Goal: Transaction & Acquisition: Purchase product/service

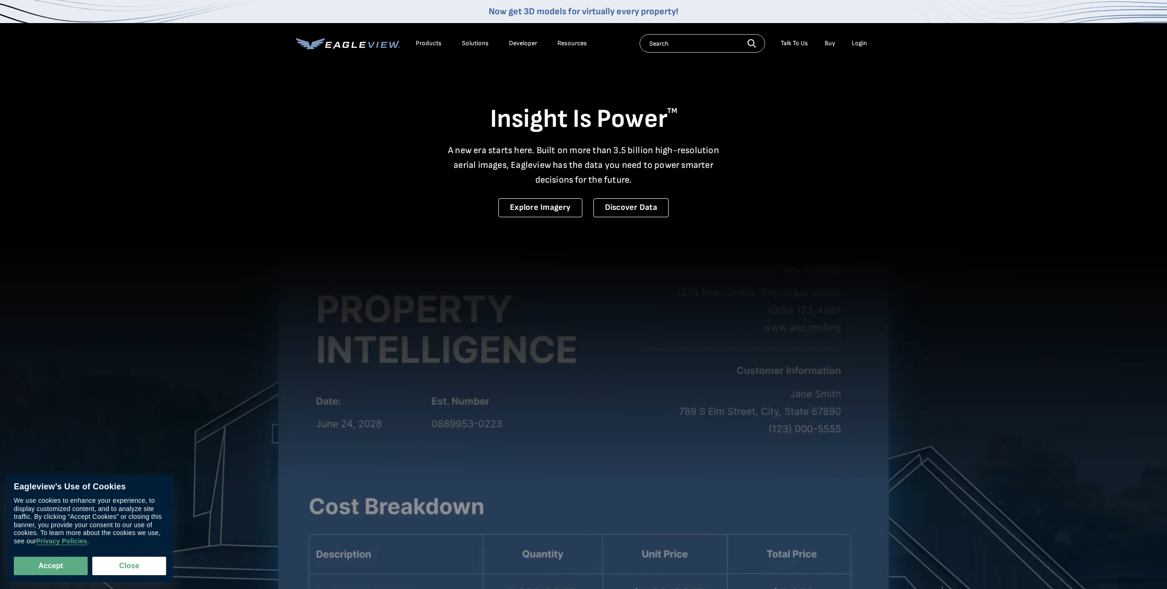
click at [859, 42] on div "Login" at bounding box center [859, 43] width 15 height 8
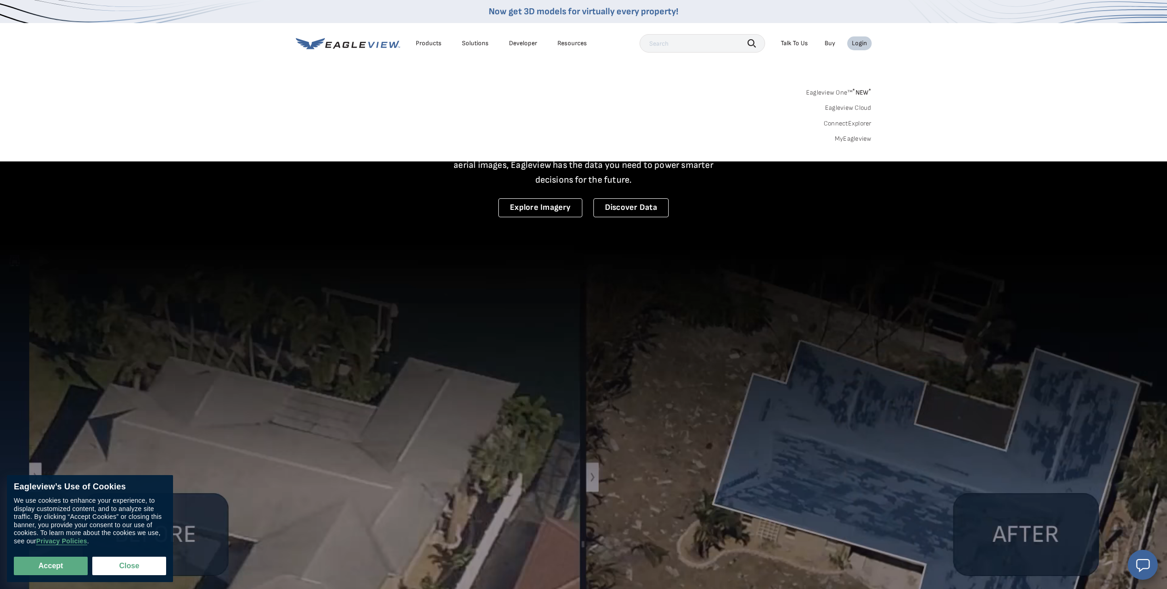
click at [860, 44] on div "Login" at bounding box center [859, 43] width 15 height 8
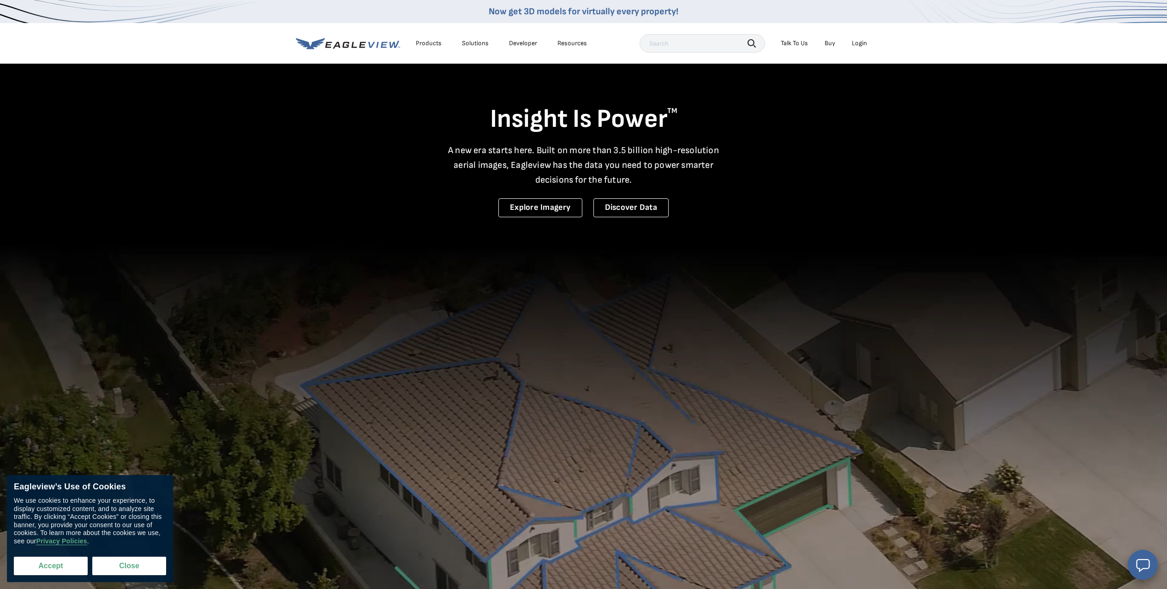
click at [53, 569] on button "Accept" at bounding box center [51, 566] width 74 height 18
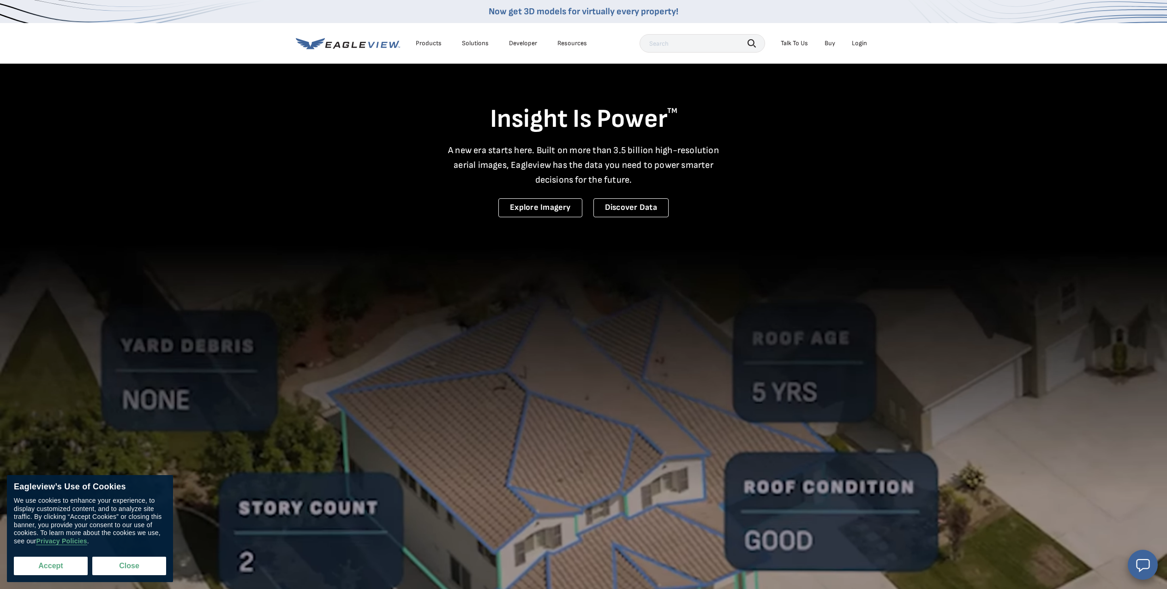
checkbox input "true"
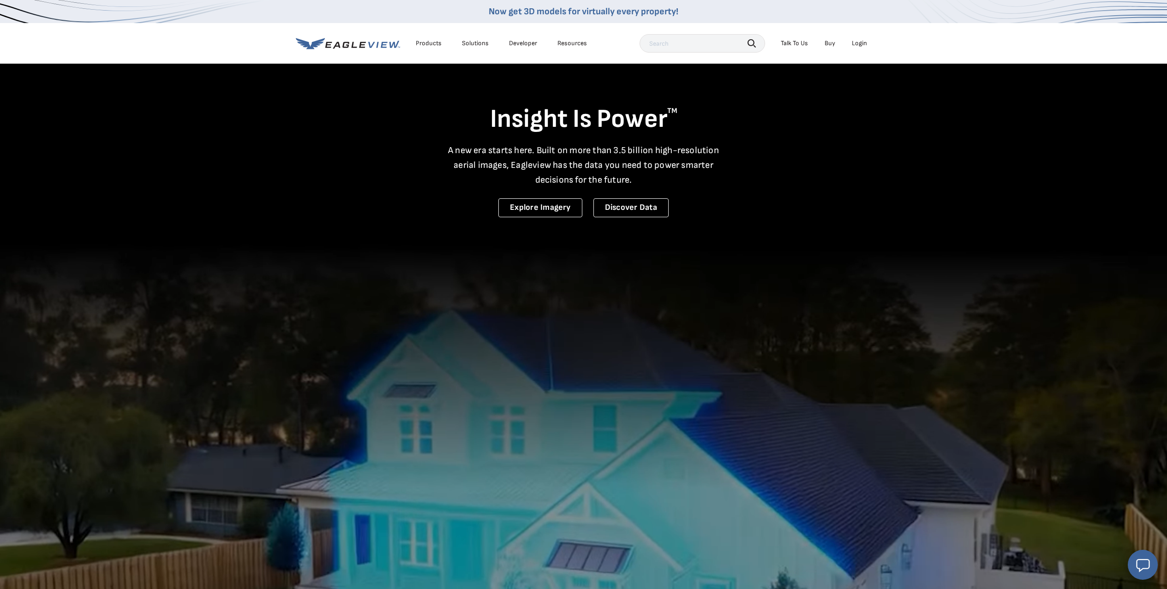
click at [860, 42] on div "Login" at bounding box center [859, 43] width 15 height 8
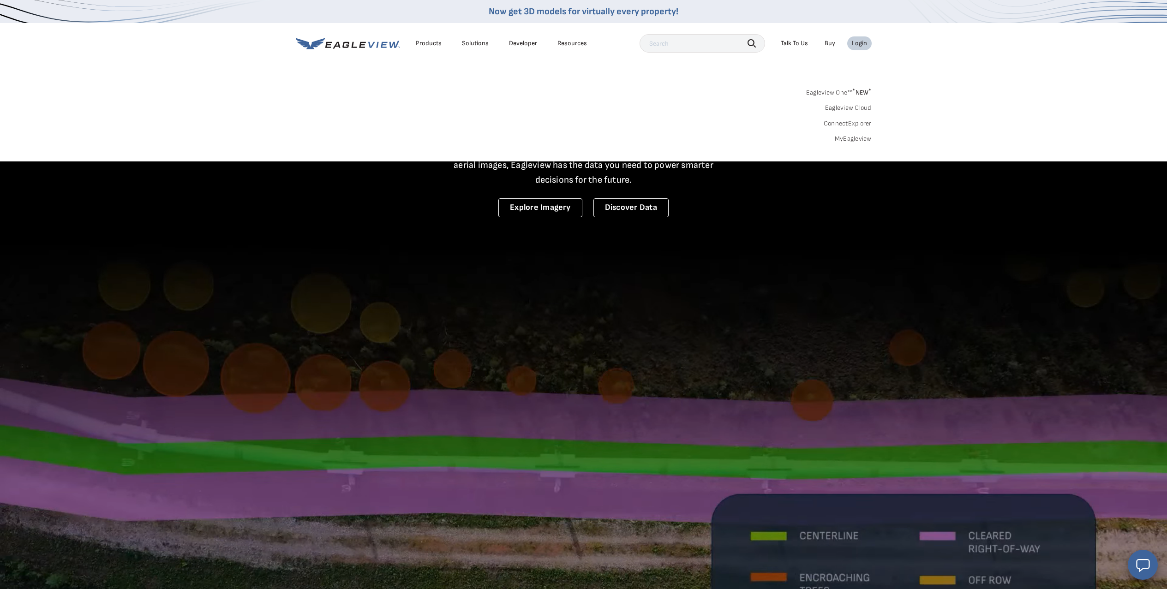
click at [858, 137] on link "MyEagleview" at bounding box center [853, 139] width 37 height 8
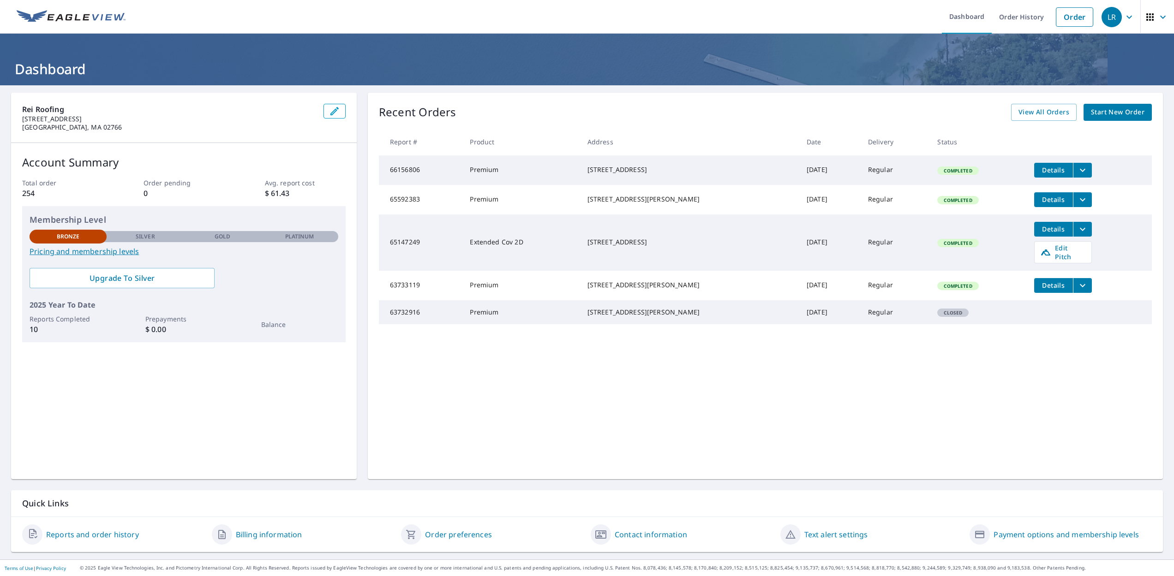
click at [304, 237] on p "Platinum" at bounding box center [299, 237] width 29 height 8
click at [1068, 15] on link "Order" at bounding box center [1074, 16] width 37 height 19
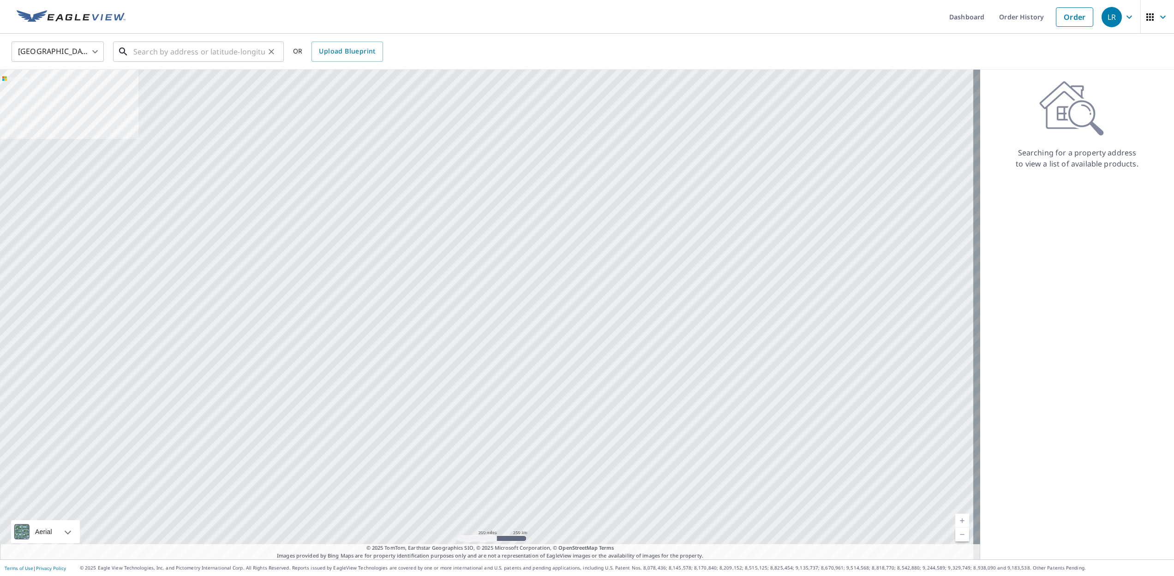
click at [194, 51] on input "text" at bounding box center [199, 52] width 132 height 26
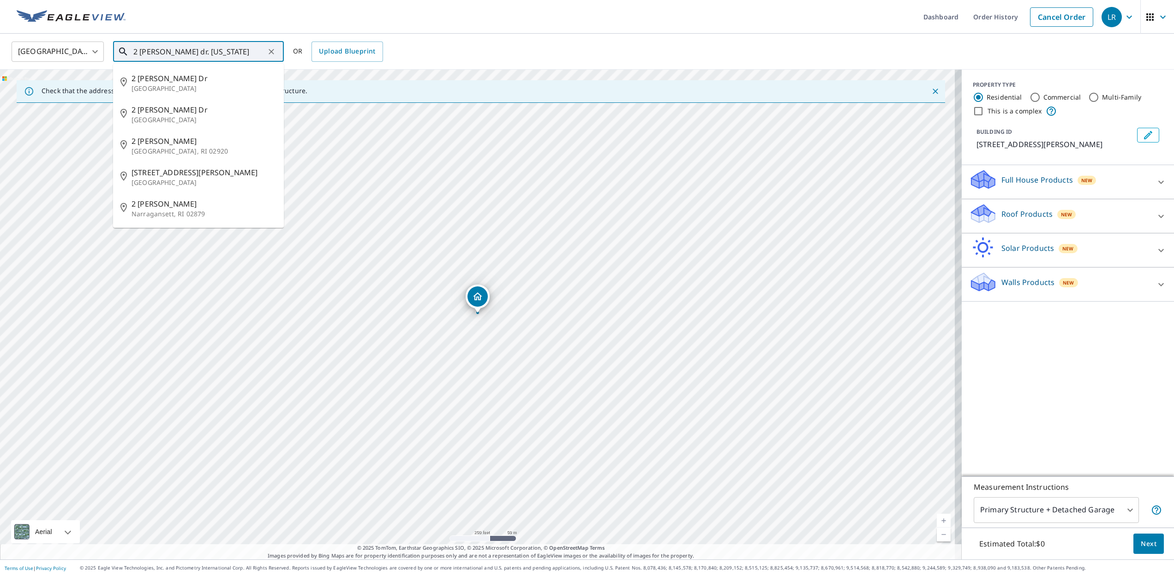
drag, startPoint x: 160, startPoint y: 51, endPoint x: 141, endPoint y: 51, distance: 19.4
click at [141, 51] on input "2 foster dr. rhode island" at bounding box center [199, 52] width 132 height 26
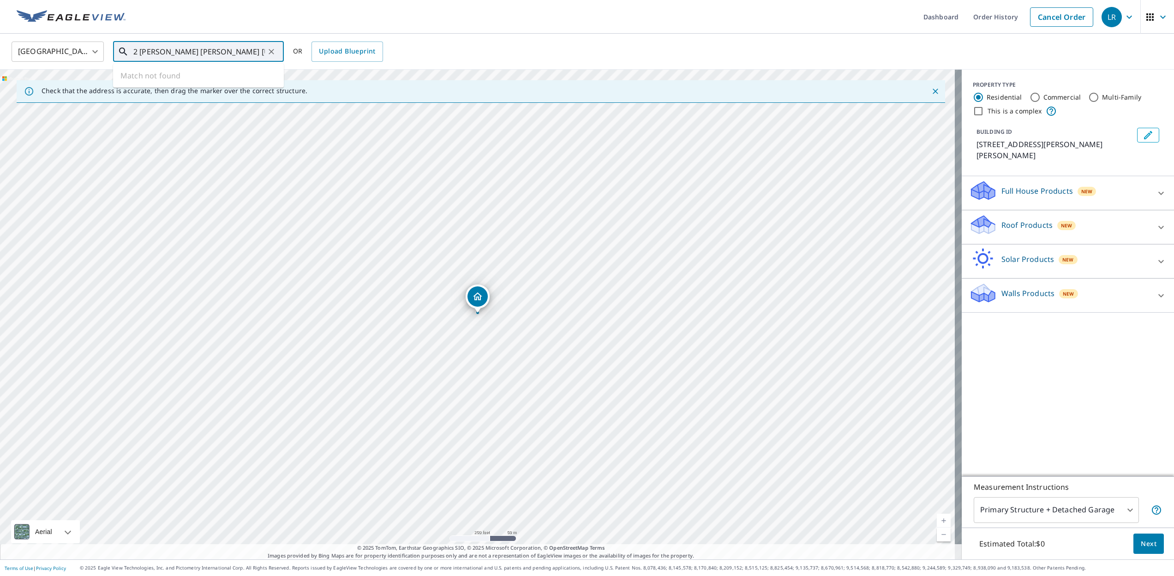
drag, startPoint x: 257, startPoint y: 49, endPoint x: 205, endPoint y: 51, distance: 52.2
click at [205, 51] on input "2 kennedy dr. foster rhode island" at bounding box center [199, 52] width 132 height 26
drag, startPoint x: 209, startPoint y: 51, endPoint x: 160, endPoint y: 51, distance: 49.4
click at [160, 51] on input "2 kennedy dr. foster" at bounding box center [199, 52] width 132 height 26
drag, startPoint x: 209, startPoint y: 52, endPoint x: 172, endPoint y: 51, distance: 37.4
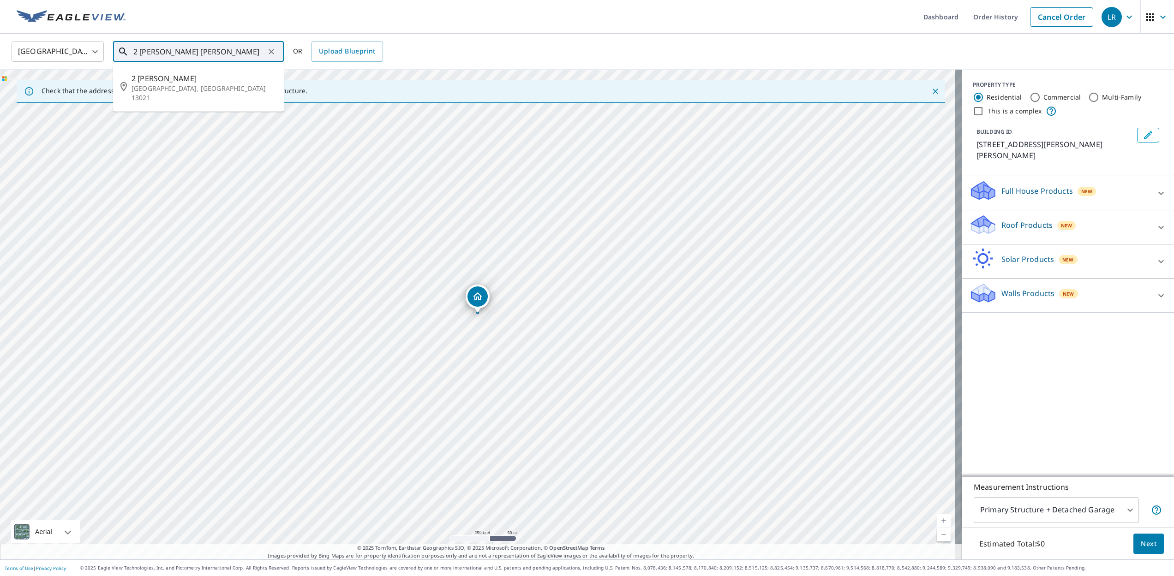
click at [172, 51] on input "2 kennedy dr foste" at bounding box center [199, 52] width 132 height 26
type input "2"
click at [149, 81] on span "2 Kennedy Rd" at bounding box center [204, 78] width 145 height 11
type input "2 Kennedy Rd Foster, RI 02825"
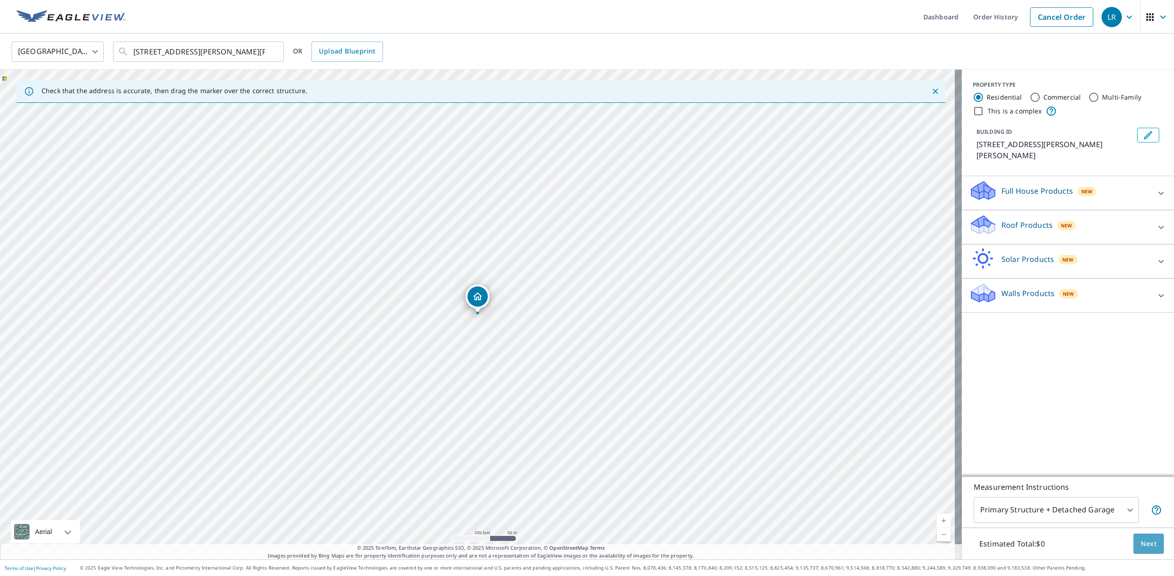
click at [1144, 543] on span "Next" at bounding box center [1149, 545] width 16 height 12
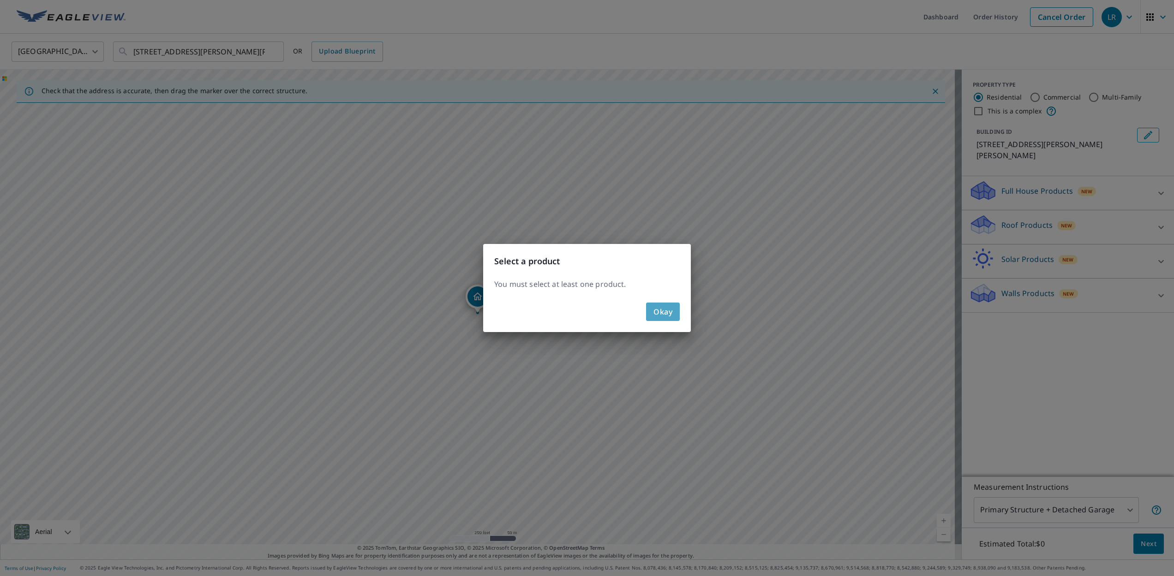
click at [664, 310] on span "Okay" at bounding box center [662, 311] width 19 height 13
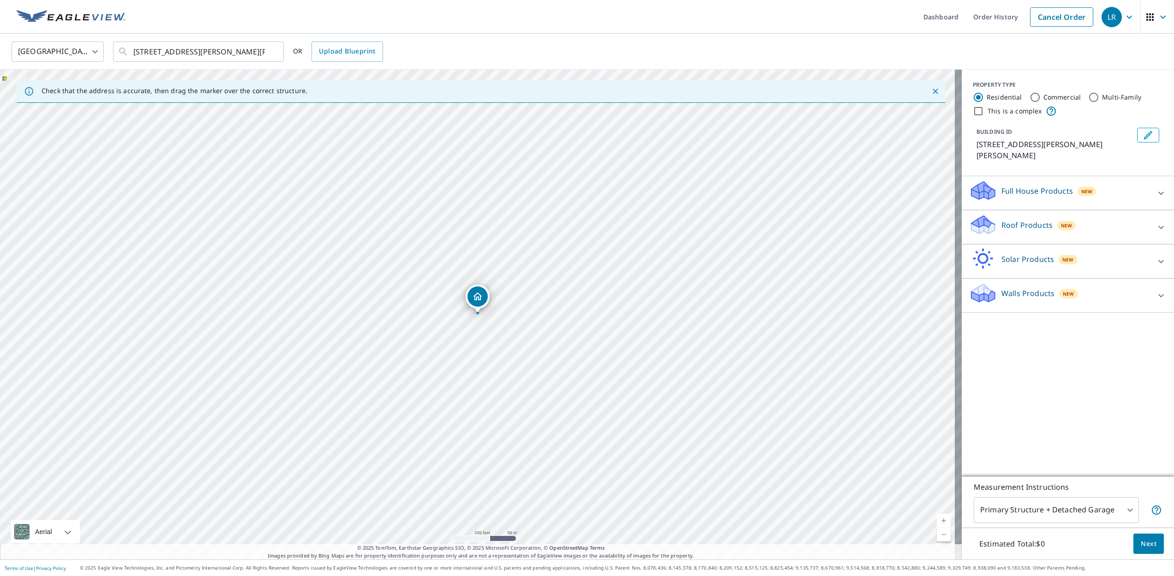
click at [1027, 220] on p "Roof Products" at bounding box center [1026, 225] width 51 height 11
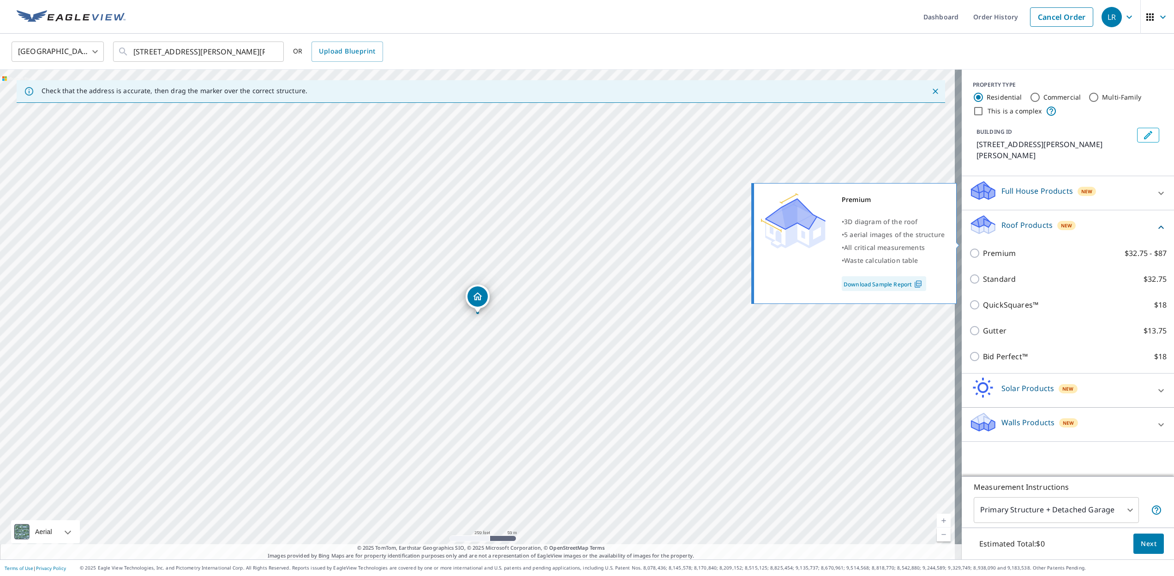
click at [969, 248] on input "Premium $32.75 - $87" at bounding box center [976, 253] width 14 height 11
checkbox input "true"
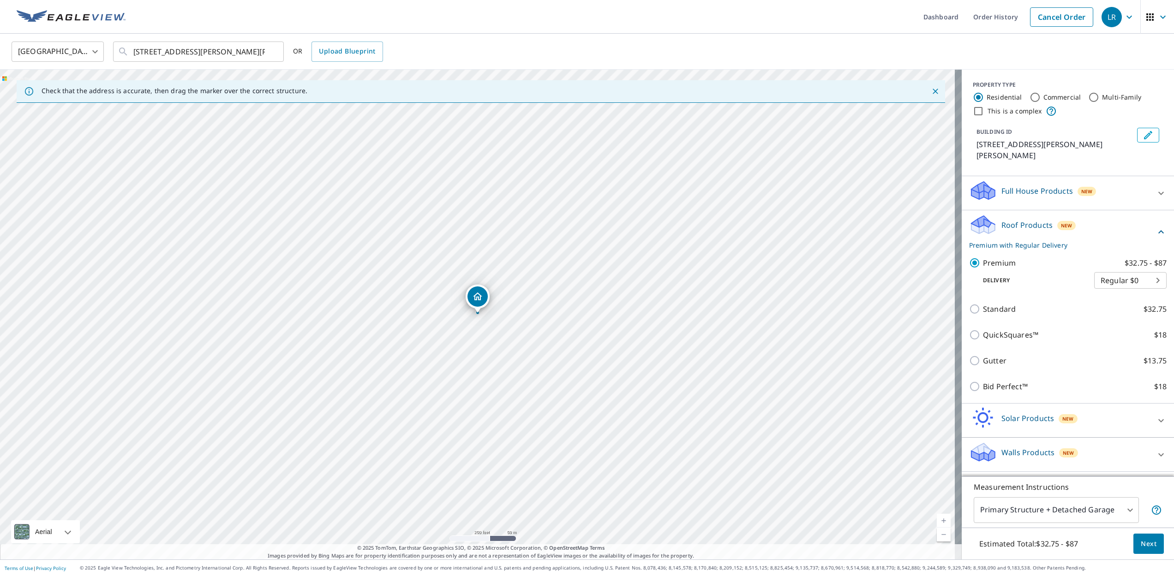
click at [1144, 547] on span "Next" at bounding box center [1149, 545] width 16 height 12
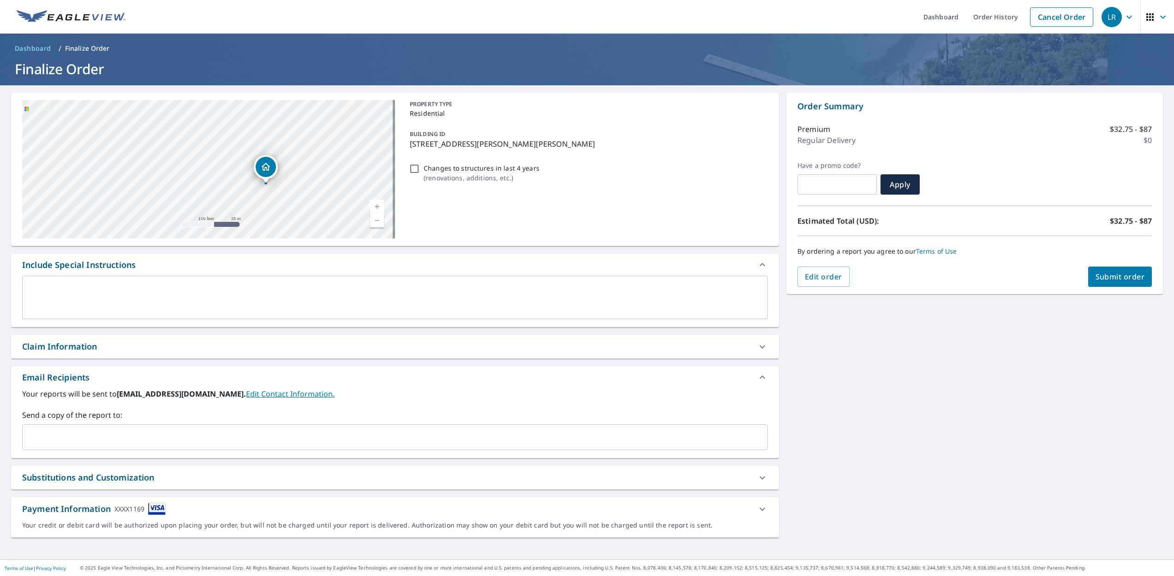
drag, startPoint x: 230, startPoint y: 155, endPoint x: 273, endPoint y: 170, distance: 45.7
click at [275, 171] on div "2 Kennedy Rd Foster, RI 02825" at bounding box center [266, 169] width 24 height 29
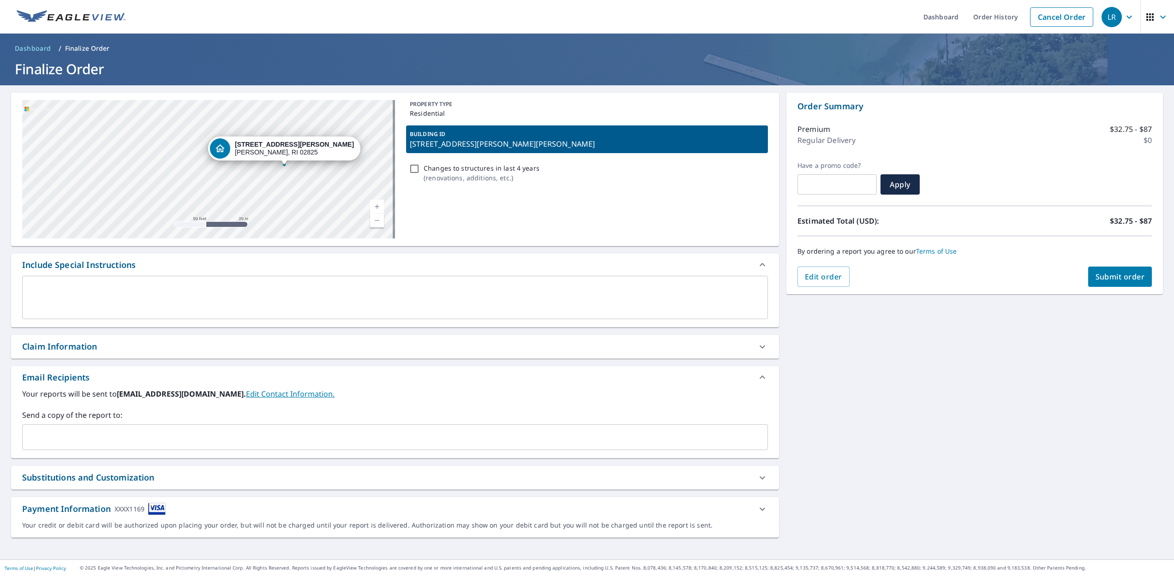
drag, startPoint x: 175, startPoint y: 168, endPoint x: 260, endPoint y: 171, distance: 85.0
click at [254, 170] on div "2 Kennedy Rd Foster, RI 02825" at bounding box center [208, 169] width 373 height 138
drag, startPoint x: 290, startPoint y: 174, endPoint x: 293, endPoint y: 162, distance: 12.0
click at [293, 162] on div "2 Kennedy Rd Foster, RI 02825" at bounding box center [208, 169] width 373 height 138
click at [293, 164] on div "2 Kennedy Rd Foster, RI 02825" at bounding box center [208, 169] width 373 height 138
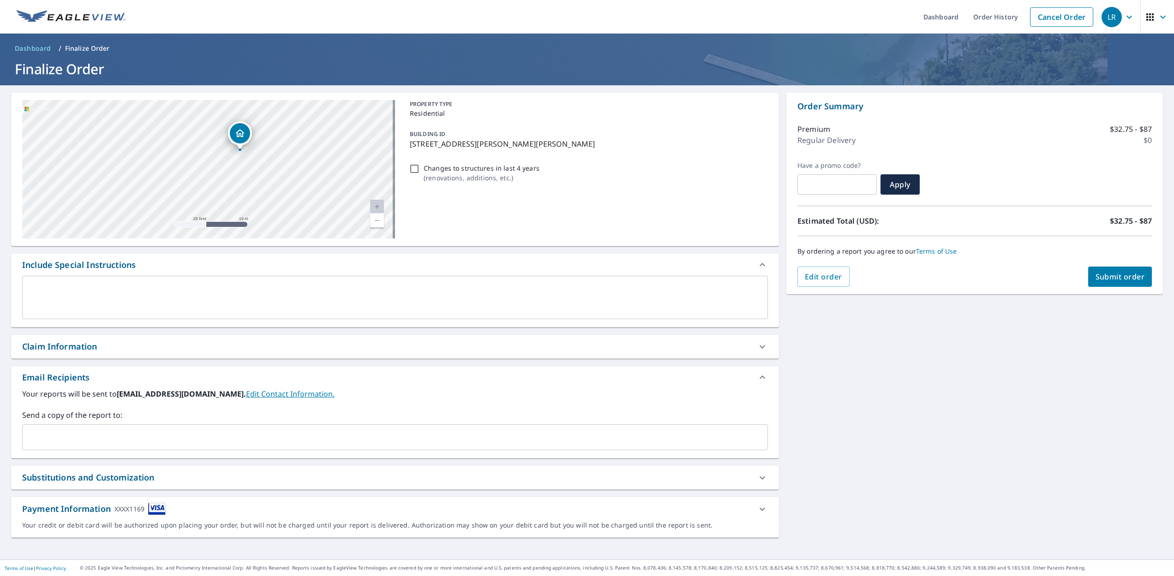
drag, startPoint x: 255, startPoint y: 161, endPoint x: 260, endPoint y: 158, distance: 5.6
click at [260, 158] on div "2 Kennedy Rd Foster, RI 02825" at bounding box center [208, 169] width 373 height 138
